Goal: Task Accomplishment & Management: Use online tool/utility

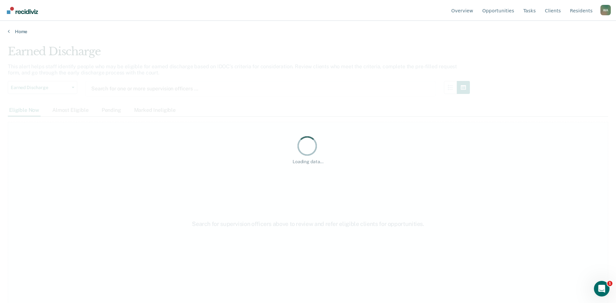
click at [264, 105] on div "Loading data..." at bounding box center [308, 149] width 601 height 209
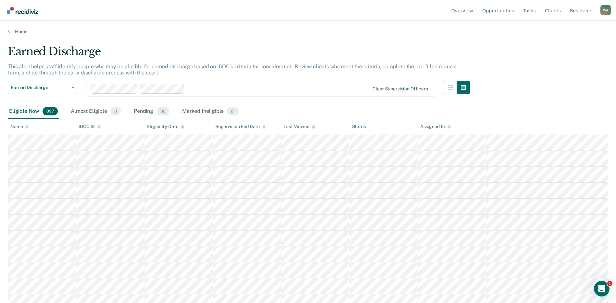
click at [25, 124] on div "Name" at bounding box center [19, 127] width 18 height 6
click at [27, 125] on icon at bounding box center [26, 126] width 3 height 2
click at [26, 128] on icon at bounding box center [26, 127] width 3 height 4
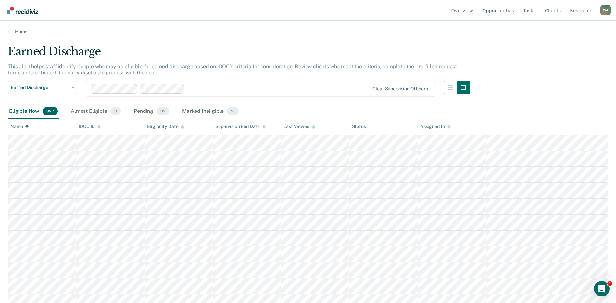
click at [27, 127] on icon at bounding box center [26, 128] width 3 height 2
click at [27, 129] on icon at bounding box center [26, 128] width 3 height 2
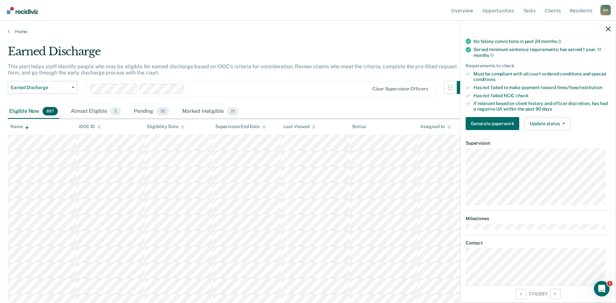
scroll to position [112, 0]
